Goal: Navigation & Orientation: Go to known website

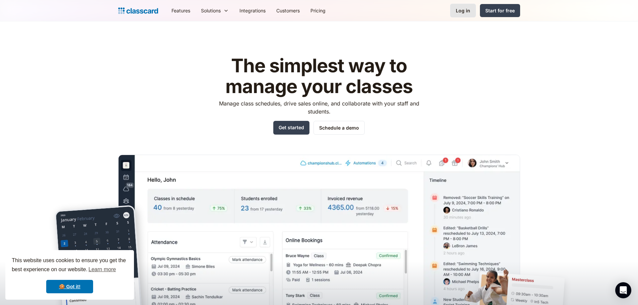
click at [460, 11] on div "Log in" at bounding box center [463, 10] width 14 height 7
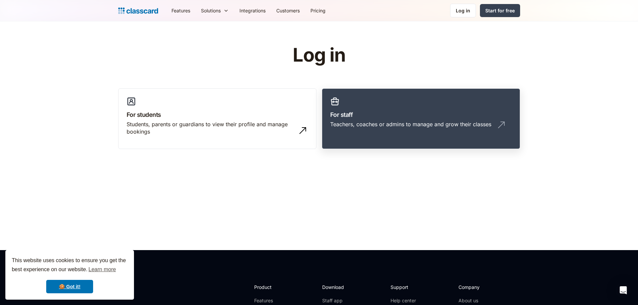
click at [406, 124] on div "Teachers, coaches or admins to manage and grow their classes" at bounding box center [410, 124] width 161 height 7
